Goal: Task Accomplishment & Management: Use online tool/utility

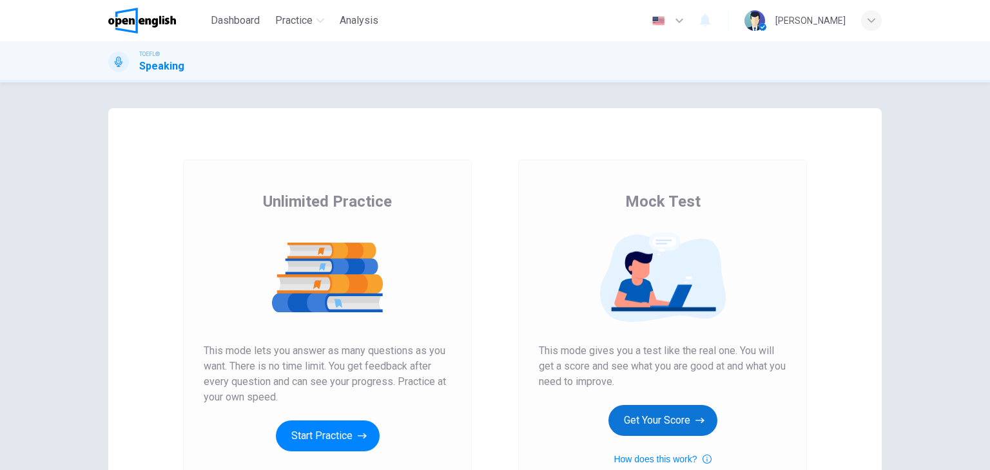
scroll to position [64, 0]
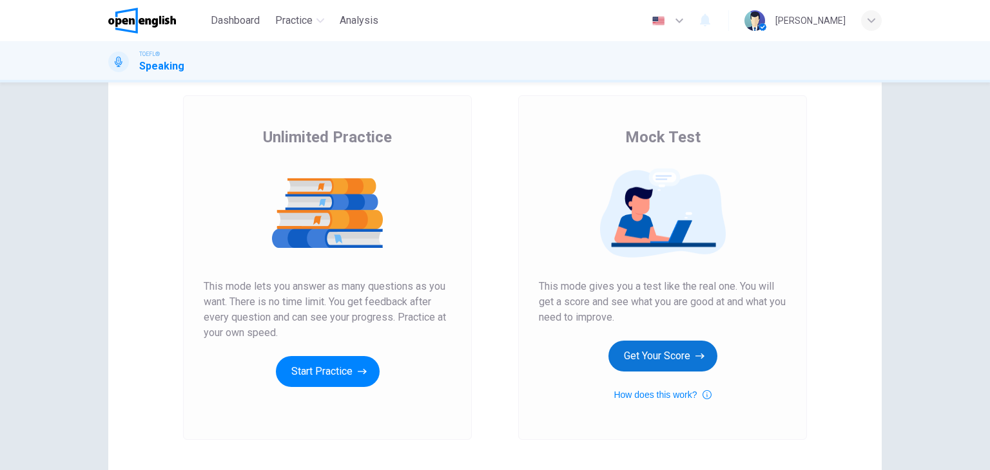
click at [670, 361] on button "Get Your Score" at bounding box center [662, 356] width 109 height 31
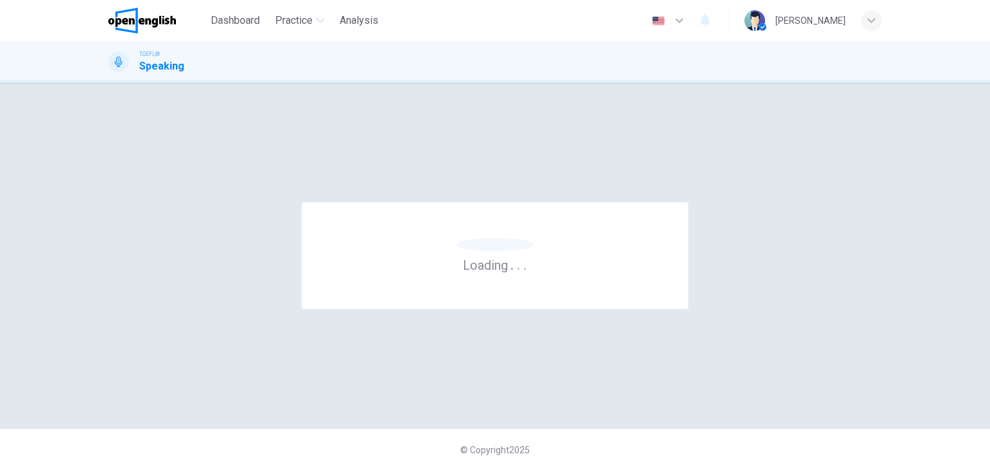
scroll to position [0, 0]
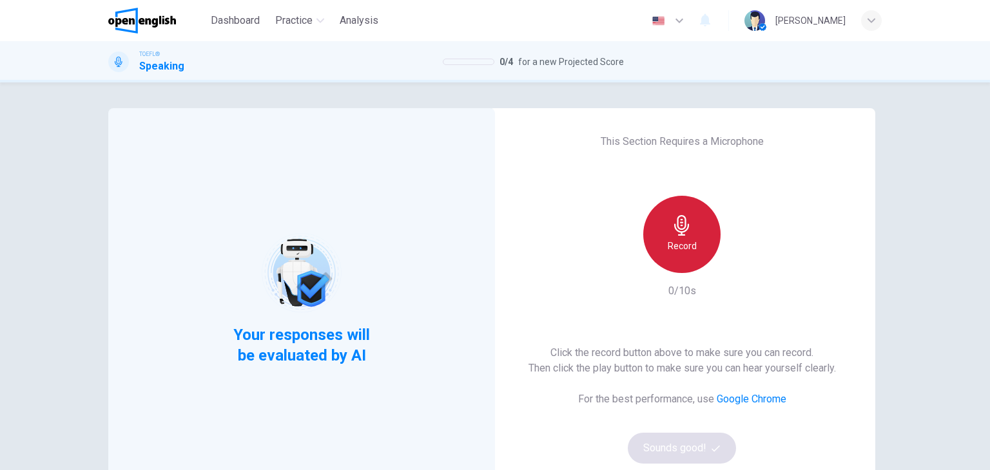
click at [668, 230] on div "Record" at bounding box center [681, 234] width 77 height 77
click at [668, 227] on div "Stop" at bounding box center [681, 234] width 77 height 77
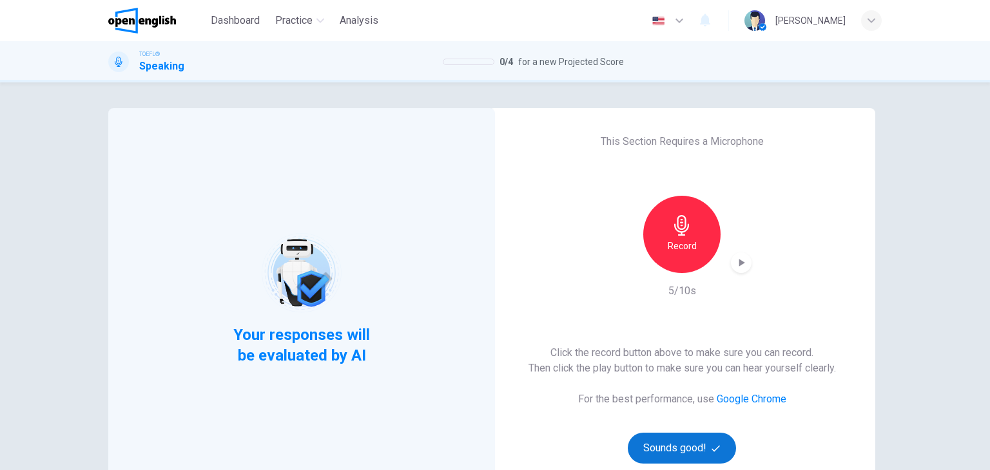
click at [676, 454] on button "Sounds good!" at bounding box center [682, 448] width 108 height 31
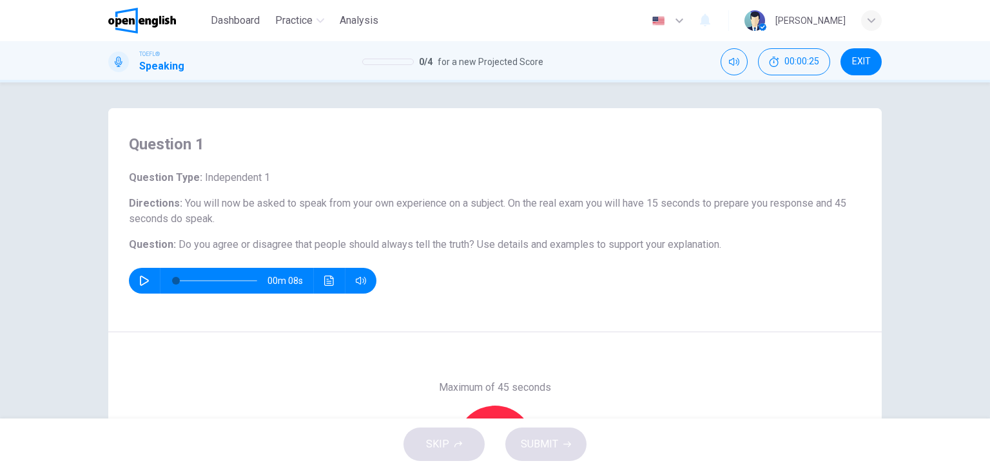
click at [144, 280] on icon "button" at bounding box center [144, 281] width 9 height 10
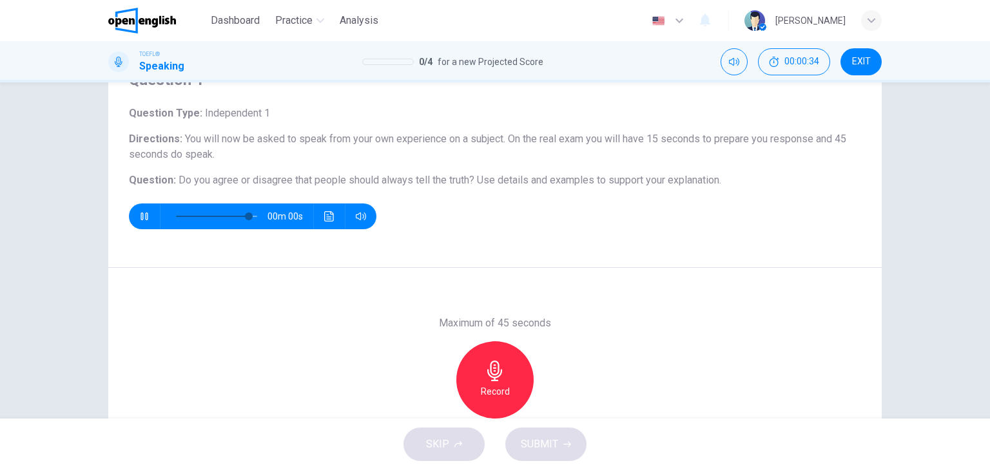
type input "*"
click at [499, 372] on icon "button" at bounding box center [495, 371] width 21 height 21
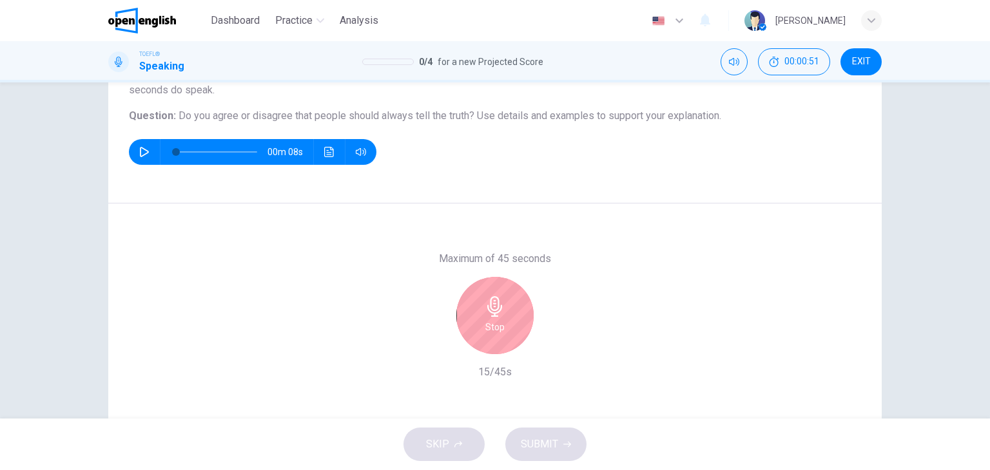
scroll to position [163, 0]
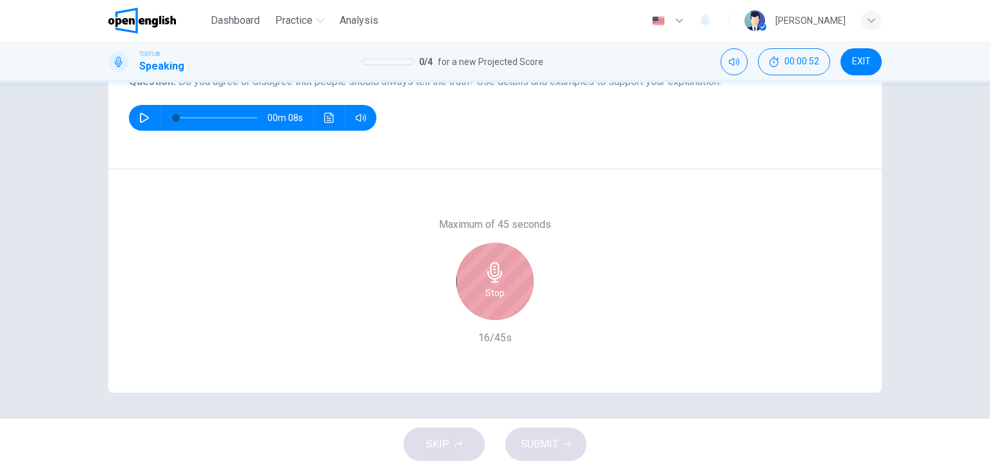
click at [497, 275] on icon "button" at bounding box center [494, 272] width 15 height 21
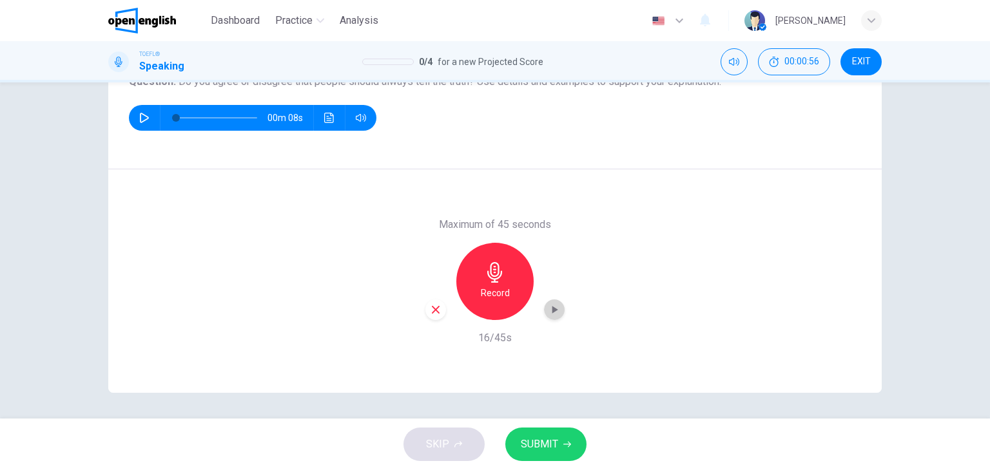
click at [548, 309] on icon "button" at bounding box center [554, 309] width 13 height 13
click at [550, 309] on icon "button" at bounding box center [554, 310] width 9 height 10
click at [554, 441] on span "SUBMIT" at bounding box center [539, 445] width 37 height 18
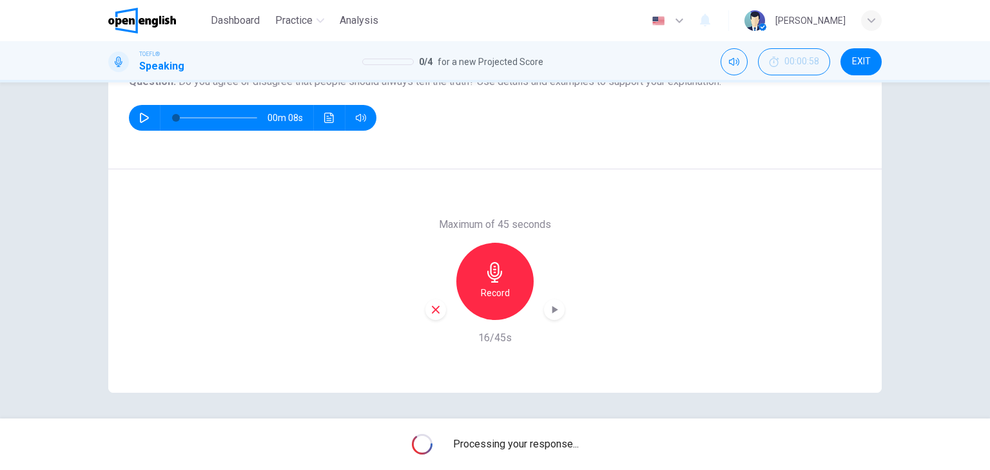
scroll to position [99, 0]
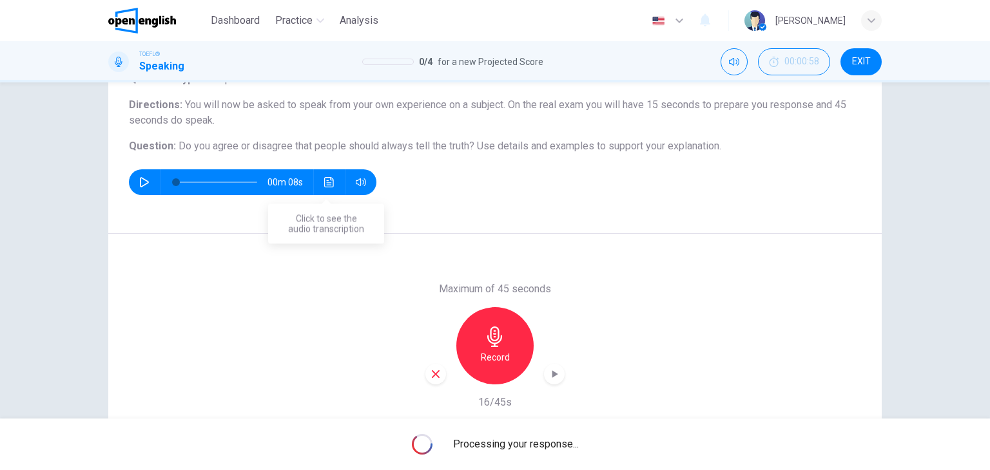
click at [325, 181] on icon "Click to see the audio transcription" at bounding box center [329, 182] width 10 height 10
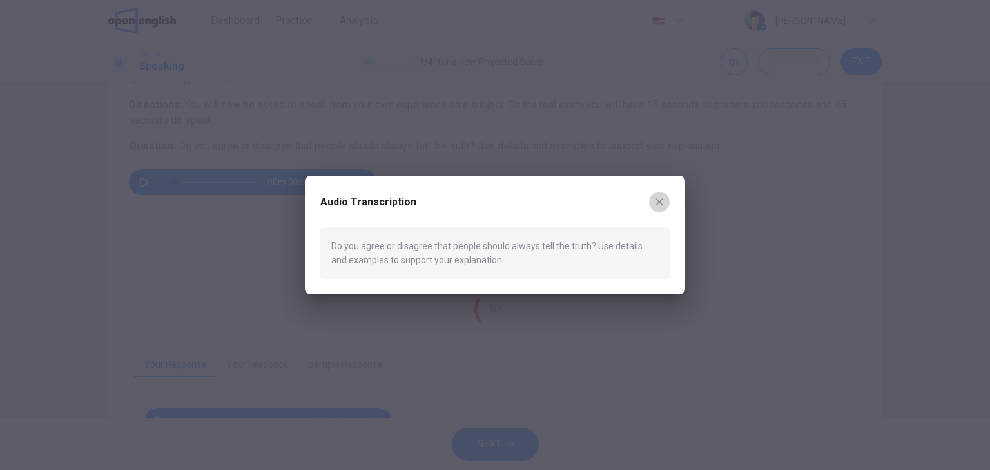
click at [662, 199] on icon "button" at bounding box center [659, 201] width 7 height 7
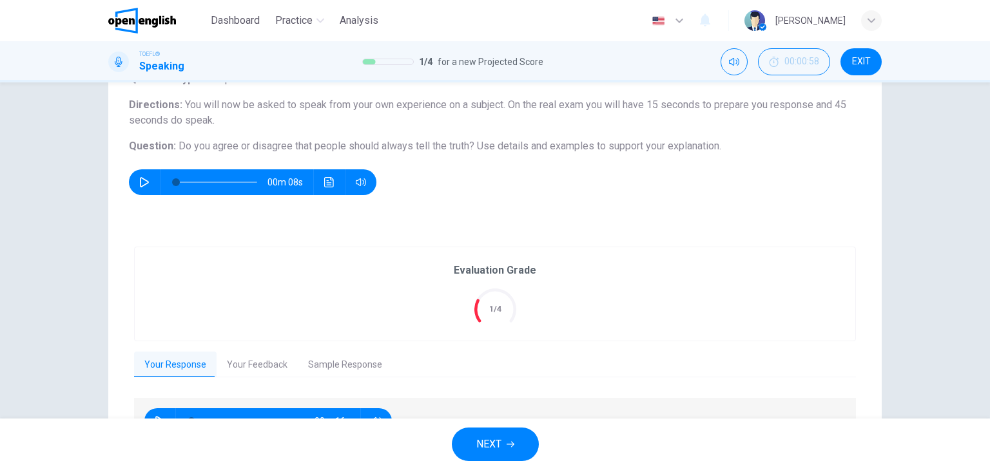
scroll to position [163, 0]
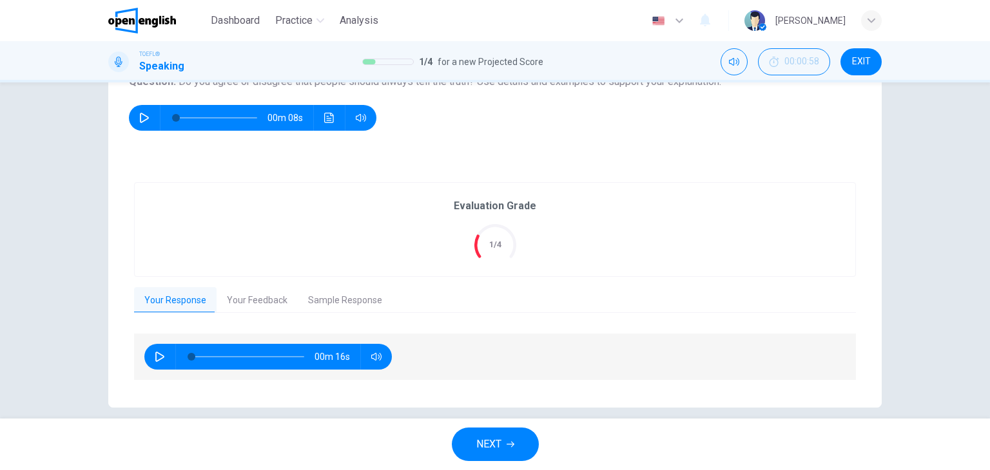
click at [266, 295] on button "Your Feedback" at bounding box center [257, 300] width 81 height 27
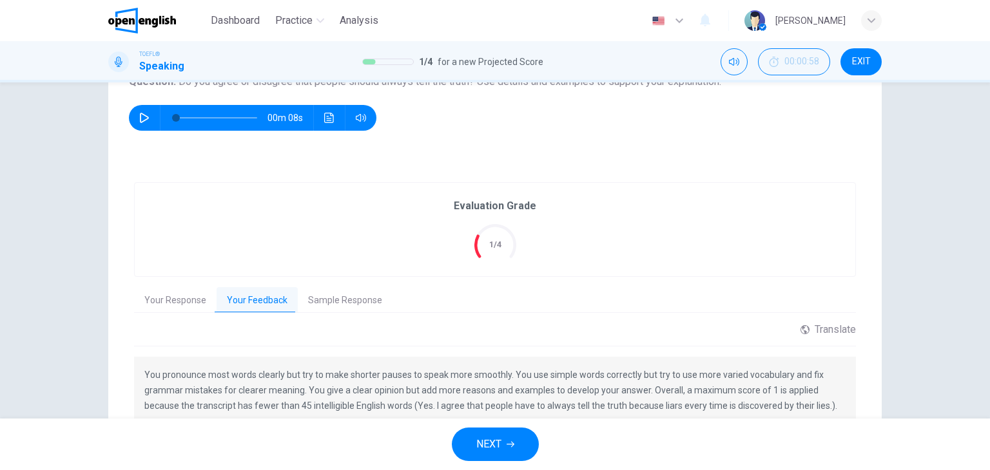
scroll to position [227, 0]
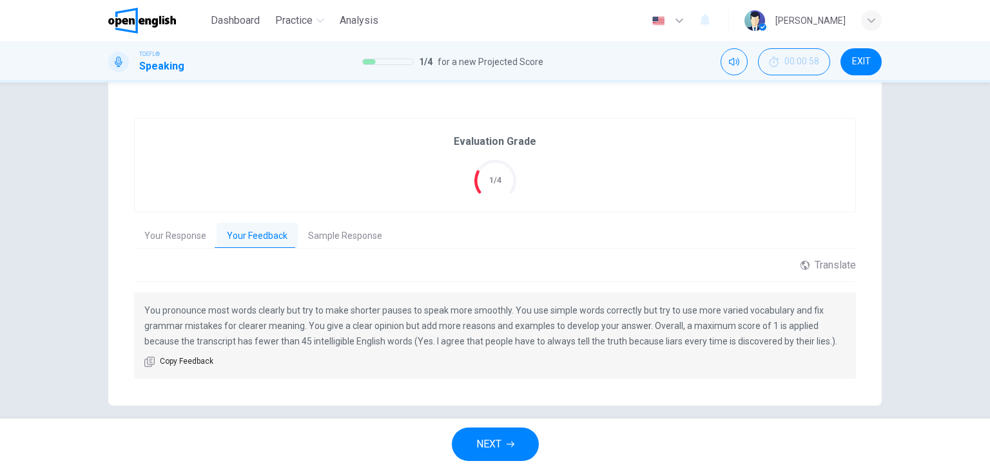
click at [496, 437] on span "NEXT" at bounding box center [488, 445] width 25 height 18
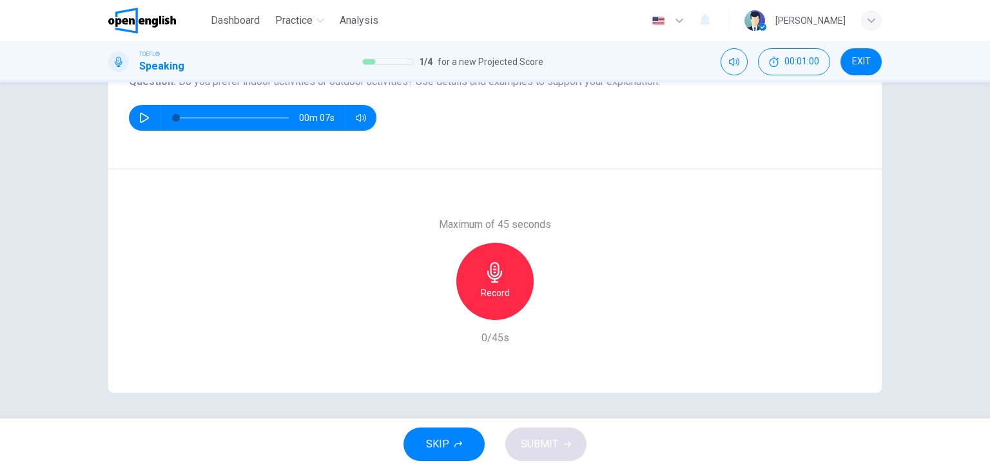
scroll to position [0, 0]
